Goal: Book appointment/travel/reservation

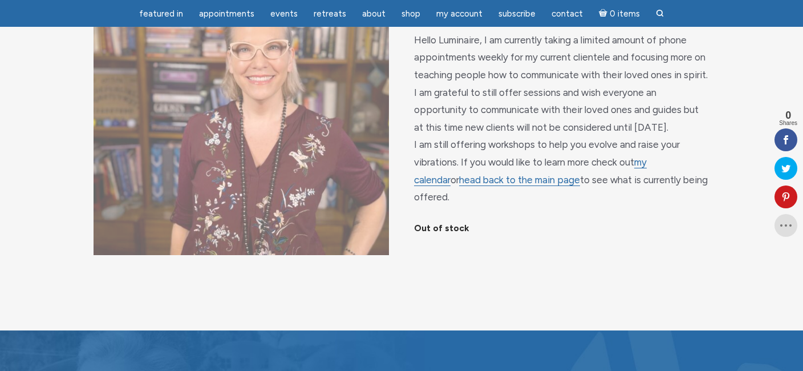
scroll to position [161, 0]
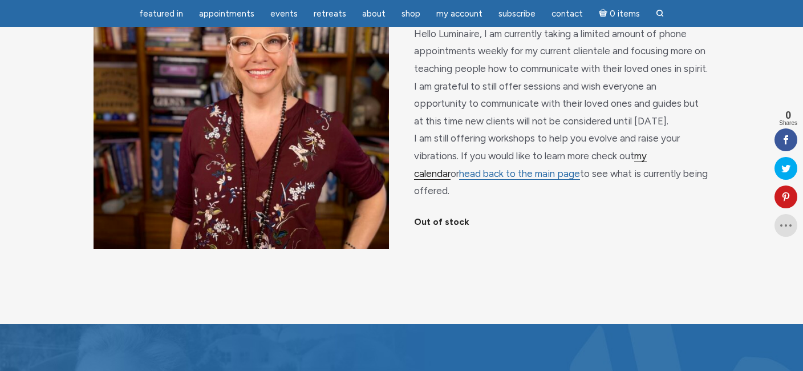
click at [647, 169] on link "my calendar" at bounding box center [530, 165] width 233 height 30
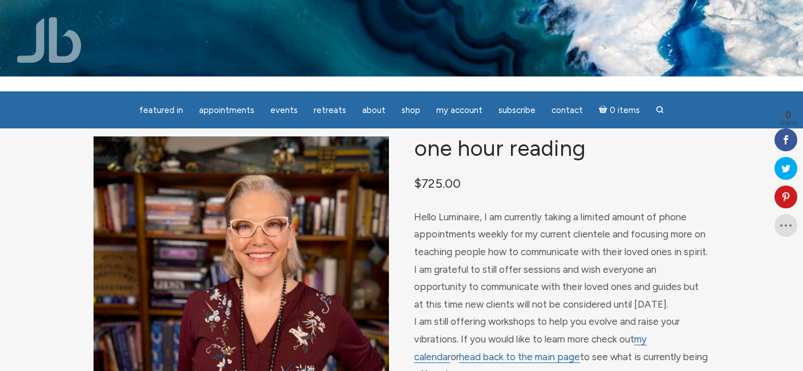
scroll to position [16, 0]
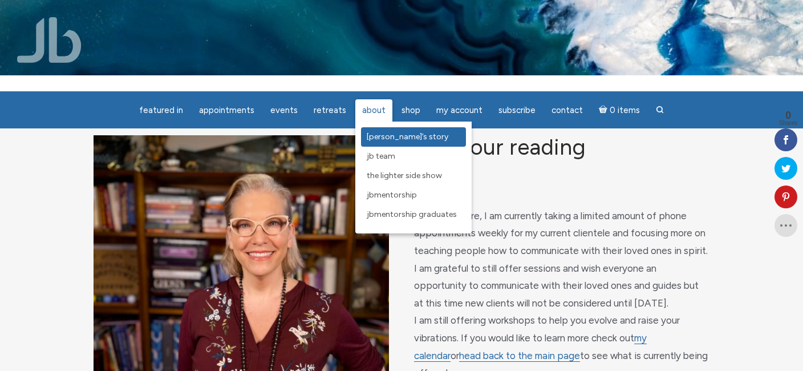
click at [378, 137] on span "[PERSON_NAME]’s Story" at bounding box center [408, 137] width 82 height 10
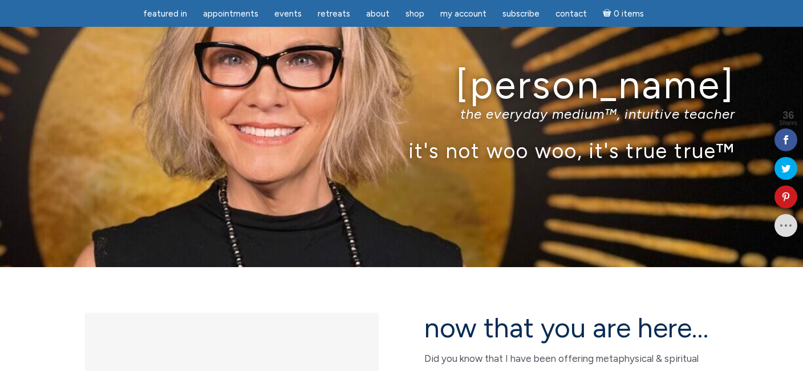
scroll to position [39, 0]
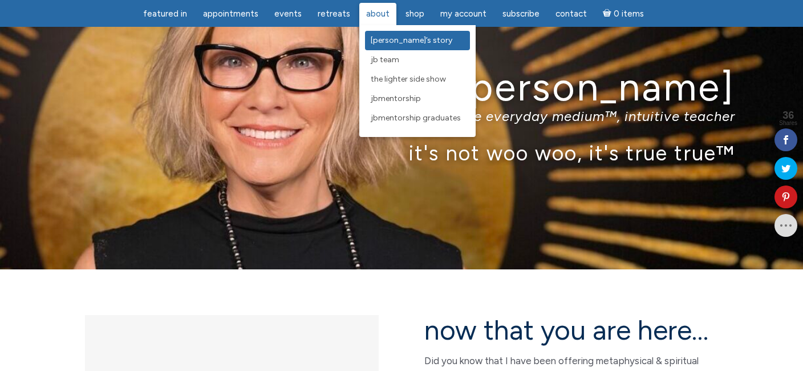
click at [381, 39] on span "[PERSON_NAME]’s Story" at bounding box center [412, 40] width 82 height 10
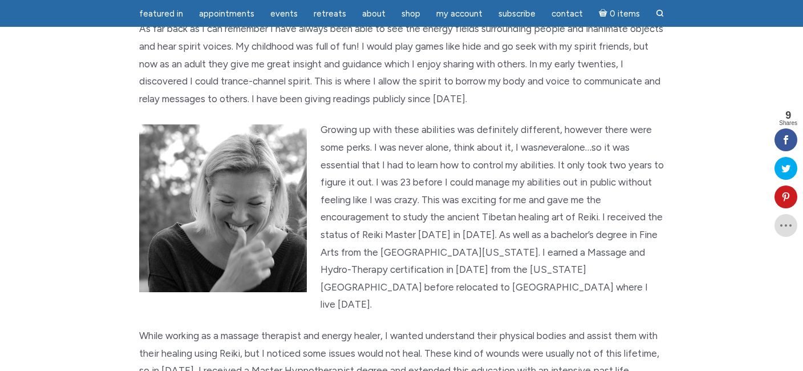
scroll to position [607, 0]
